Goal: Information Seeking & Learning: Find specific page/section

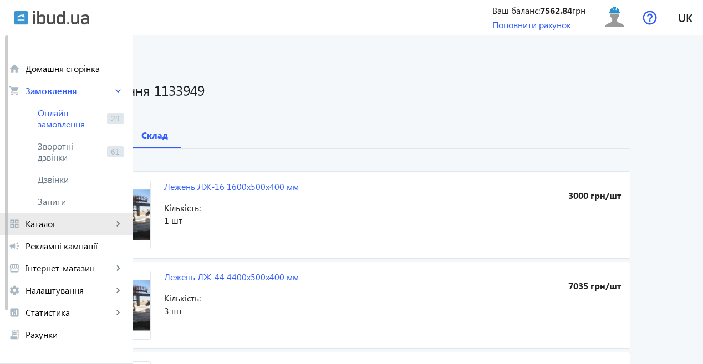
click at [43, 223] on span "Каталог" at bounding box center [69, 224] width 87 height 11
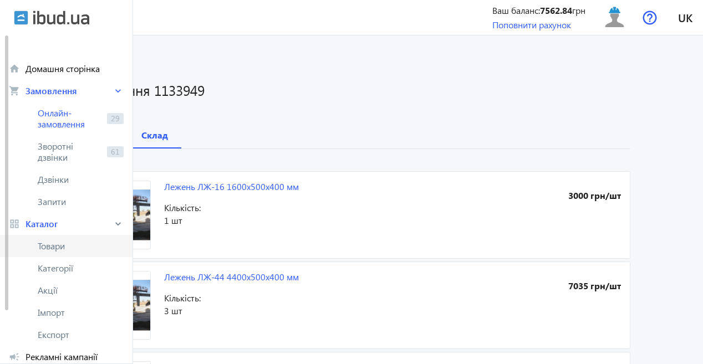
click at [57, 243] on span "Товари" at bounding box center [81, 246] width 86 height 11
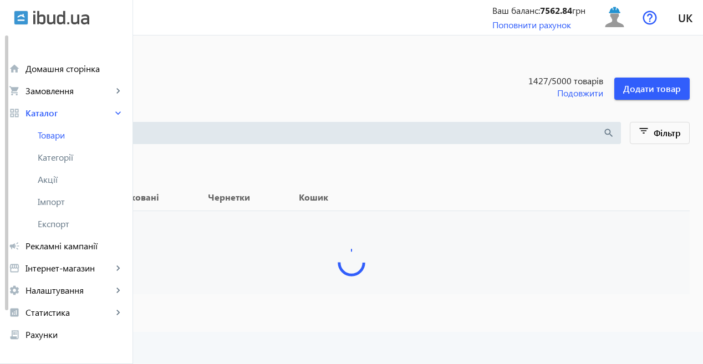
click at [235, 135] on input "search" at bounding box center [310, 133] width 583 height 12
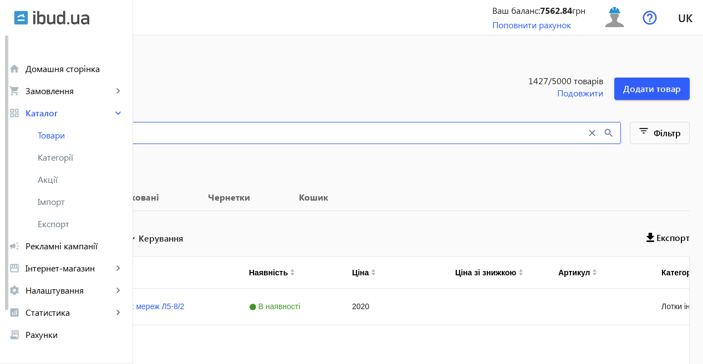
type input "л5-в"
